Goal: Check status

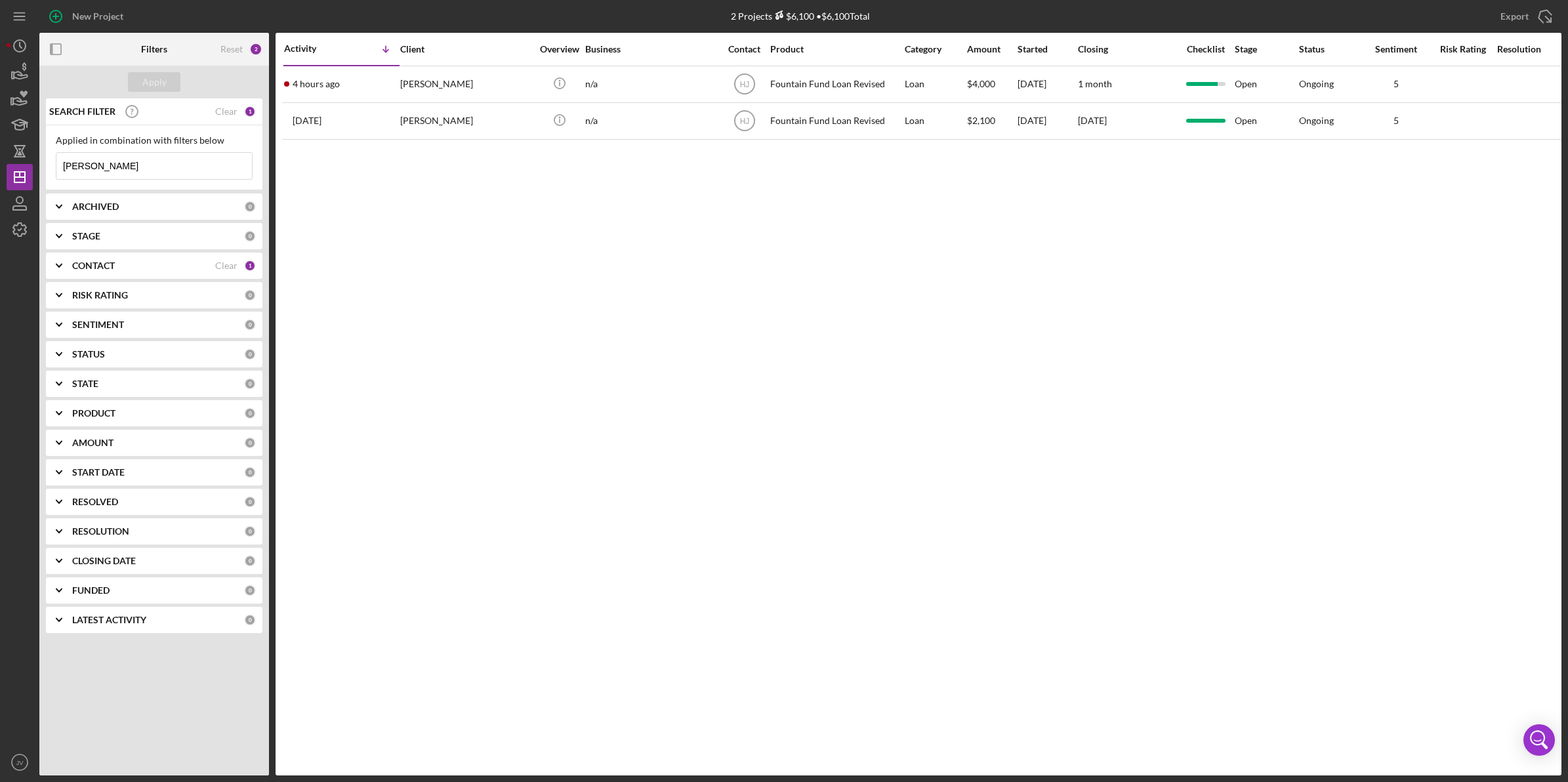
drag, startPoint x: 123, startPoint y: 166, endPoint x: 50, endPoint y: 164, distance: 73.0
click at [50, 164] on div "Applied in combination with filters below [PERSON_NAME] Icon/Menu Close" at bounding box center [154, 158] width 217 height 65
click at [88, 255] on div "CONTACT Clear 1" at bounding box center [164, 265] width 184 height 26
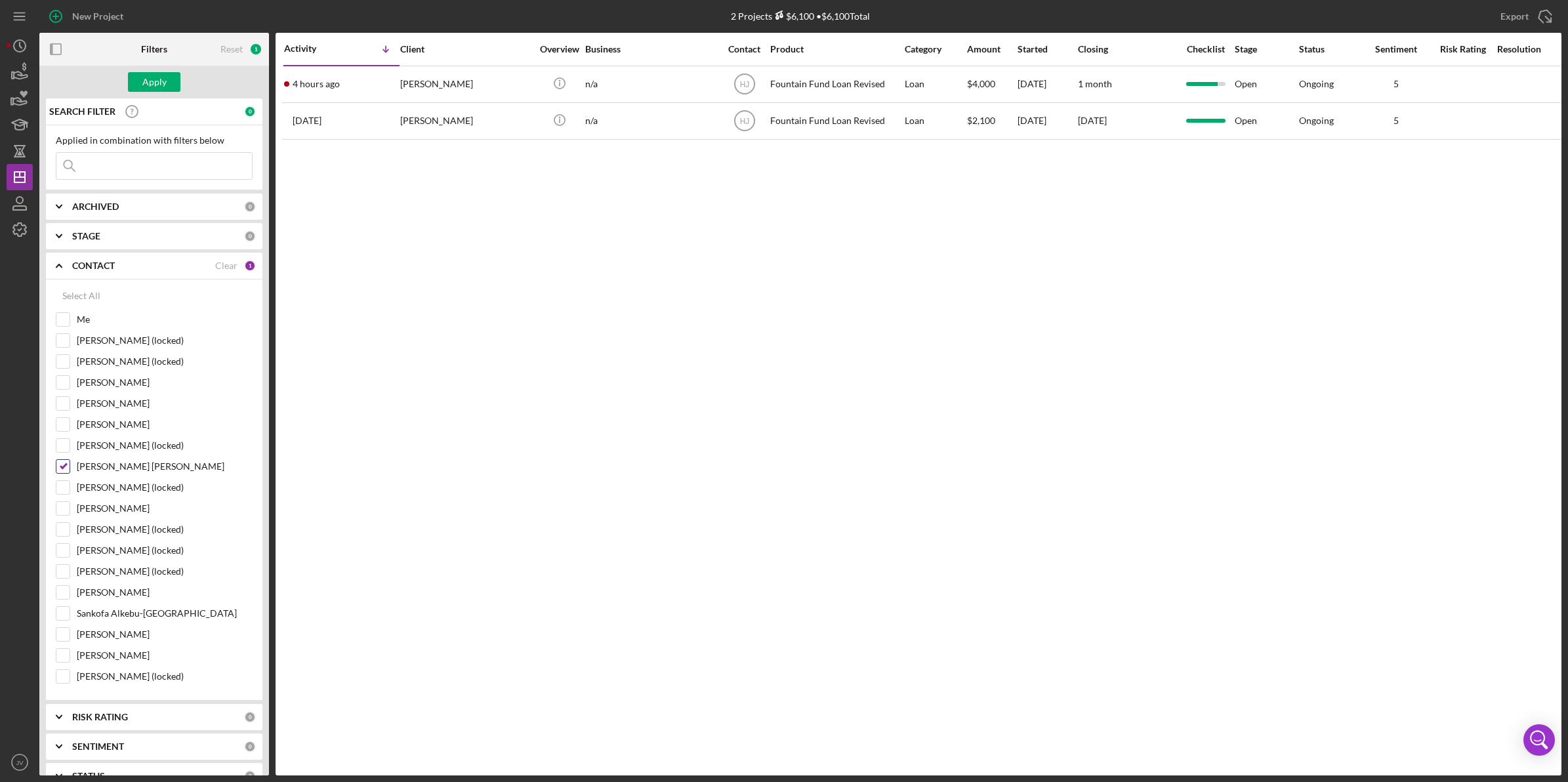
click at [63, 466] on input "[PERSON_NAME] [PERSON_NAME]" at bounding box center [63, 467] width 13 height 13
checkbox input "false"
click at [64, 328] on div "Me" at bounding box center [154, 323] width 197 height 21
click at [68, 322] on input "Me" at bounding box center [63, 319] width 13 height 13
checkbox input "true"
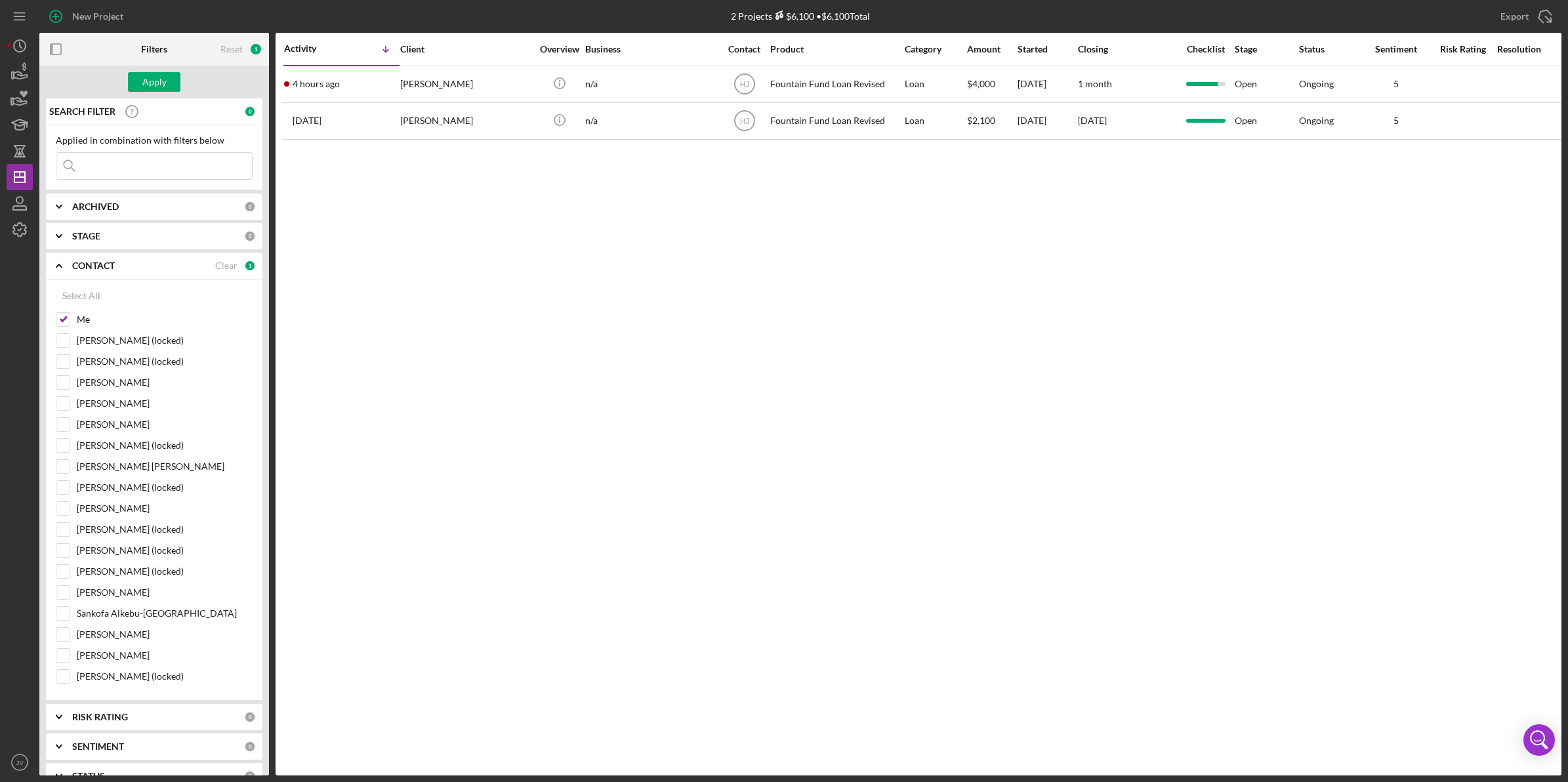
click at [141, 155] on input at bounding box center [154, 166] width 196 height 26
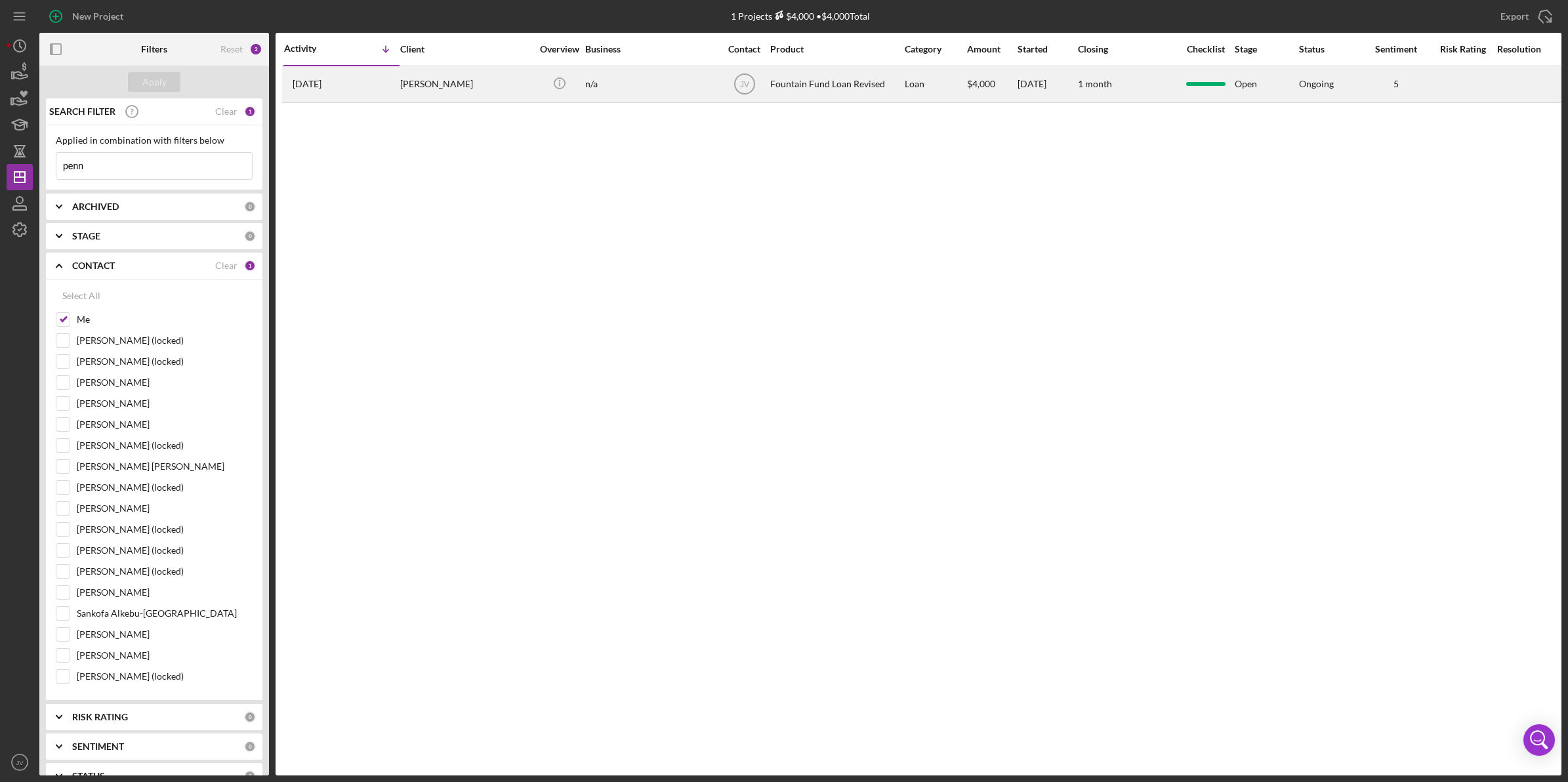
type input "penn"
click at [414, 92] on div "[PERSON_NAME]" at bounding box center [466, 84] width 131 height 35
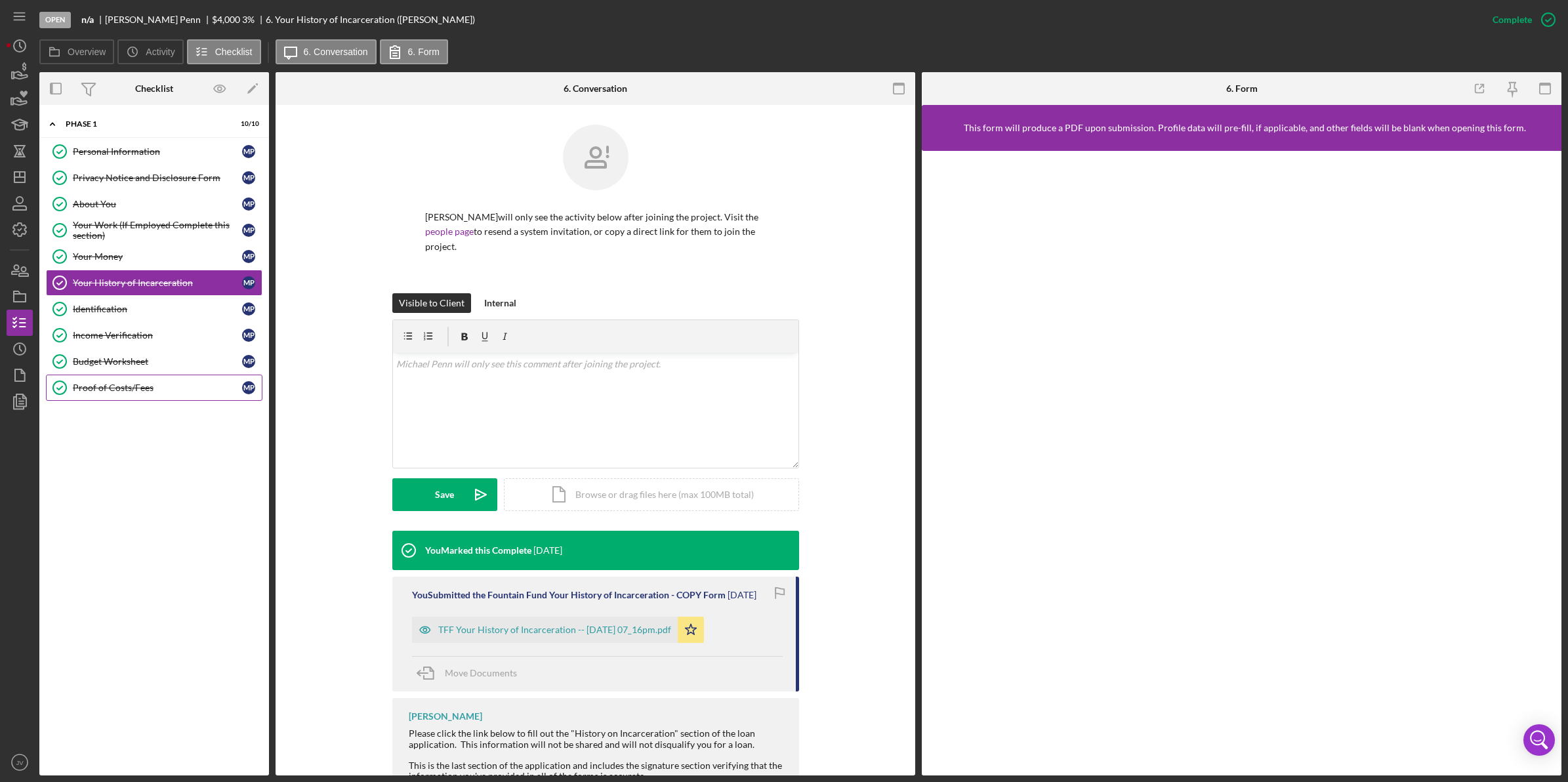
click at [142, 387] on div "Proof of Costs/Fees" at bounding box center [157, 387] width 169 height 11
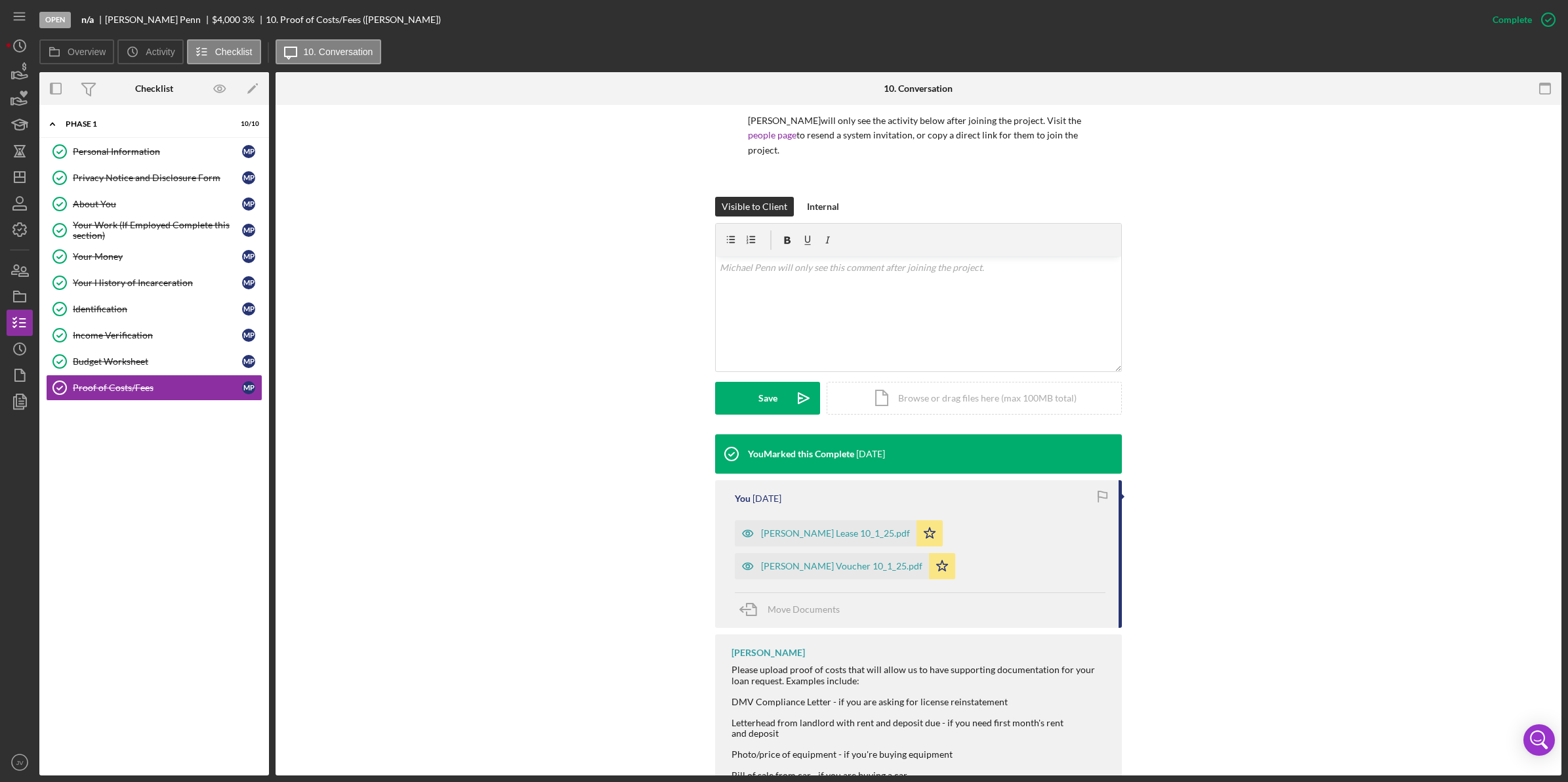
scroll to position [299, 0]
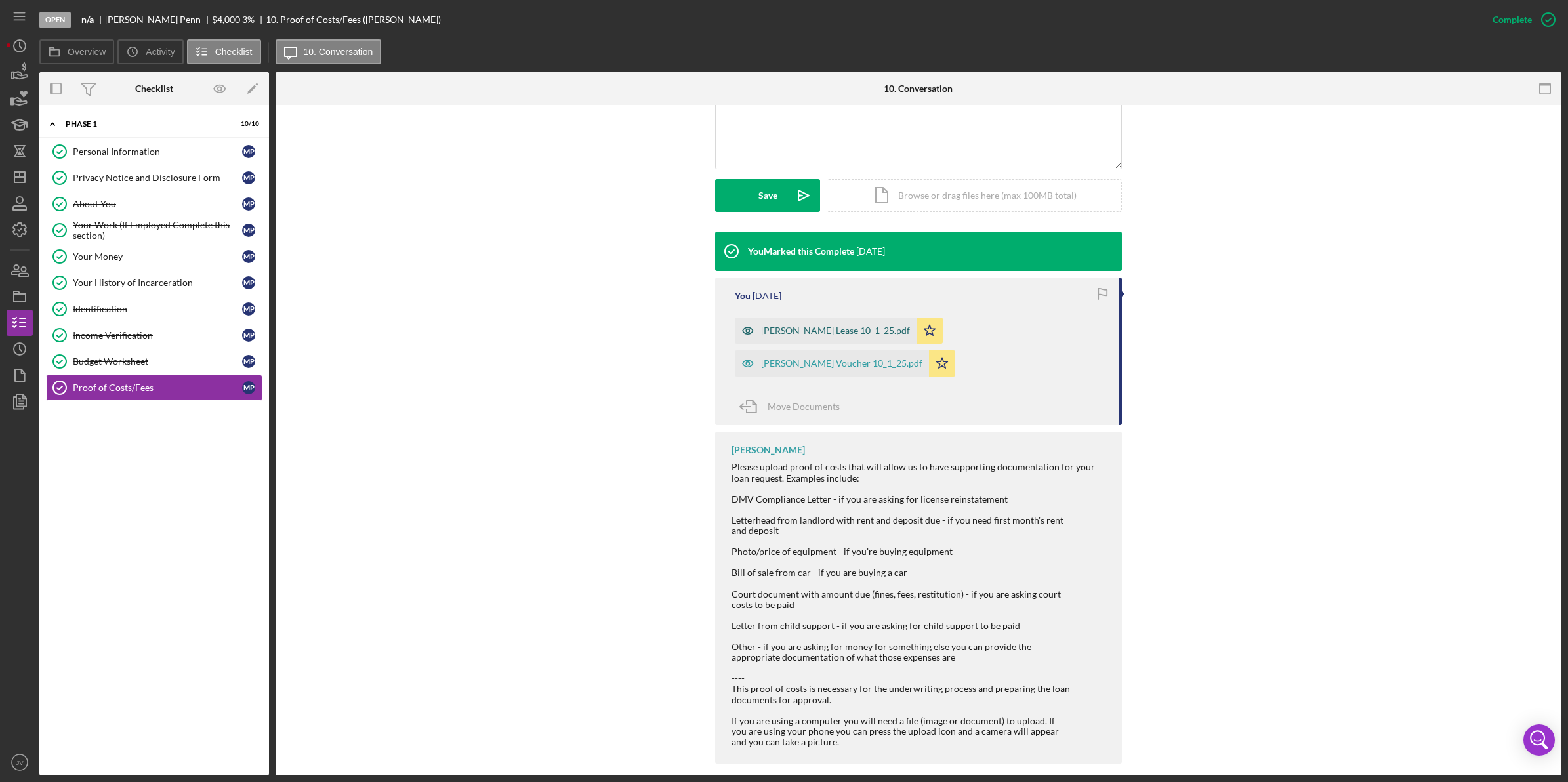
click at [801, 325] on div "[PERSON_NAME] Lease 10_1_25.pdf" at bounding box center [825, 330] width 181 height 26
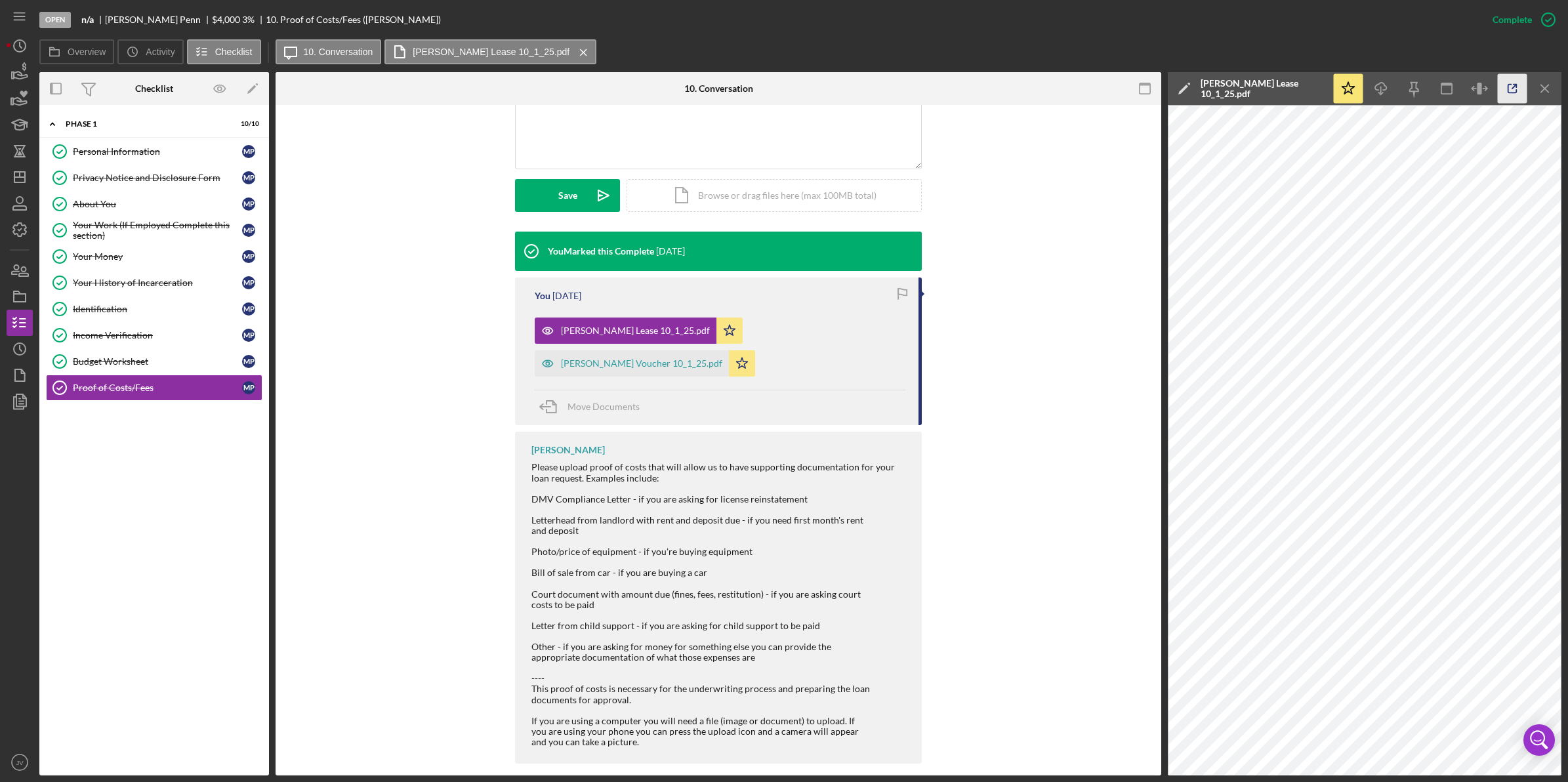
click at [1513, 83] on icon "button" at bounding box center [1513, 89] width 30 height 30
